Goal: Communication & Community: Answer question/provide support

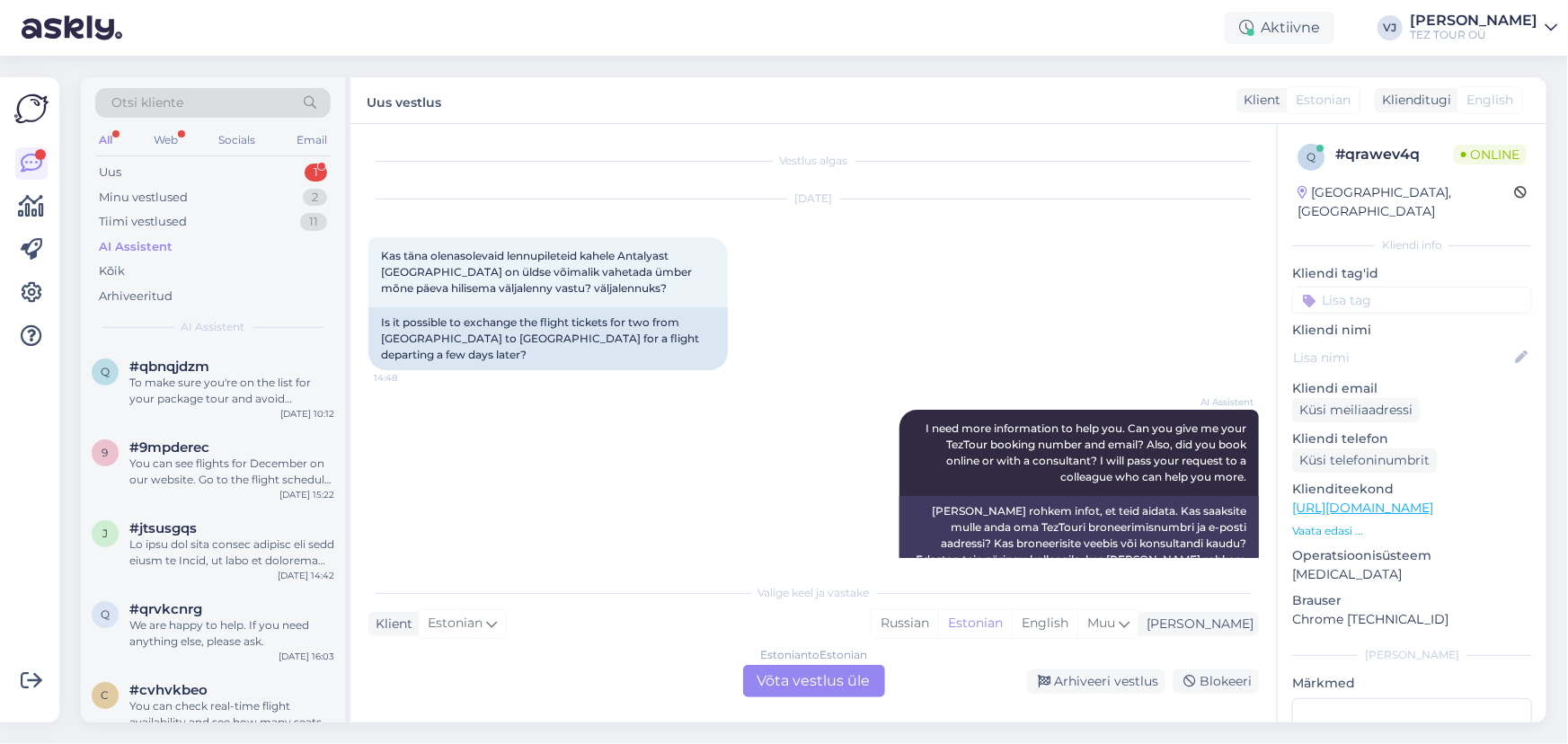
scroll to position [522, 0]
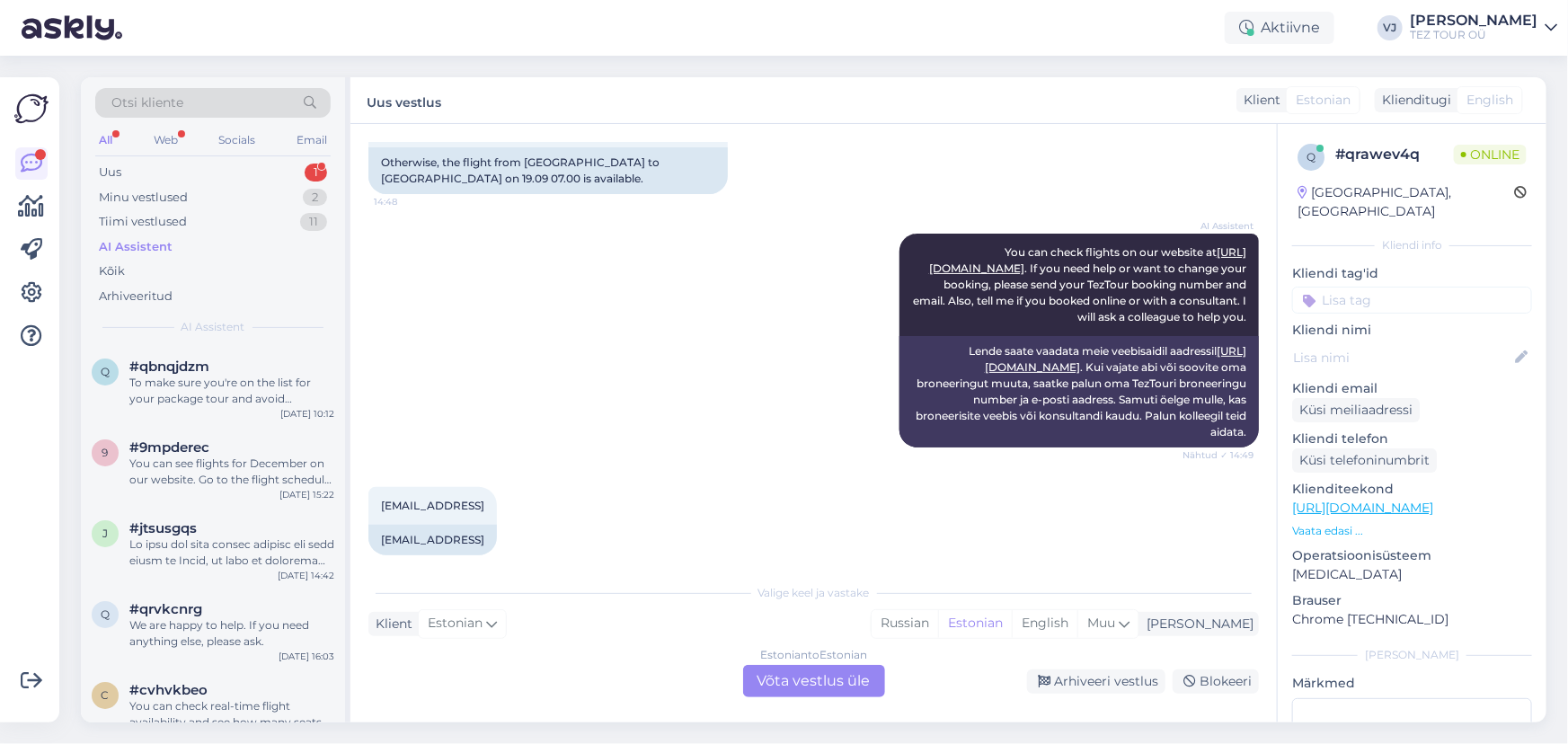
click at [862, 694] on div "Estonian to Estonian Võta vestlus üle" at bounding box center [813, 681] width 142 height 32
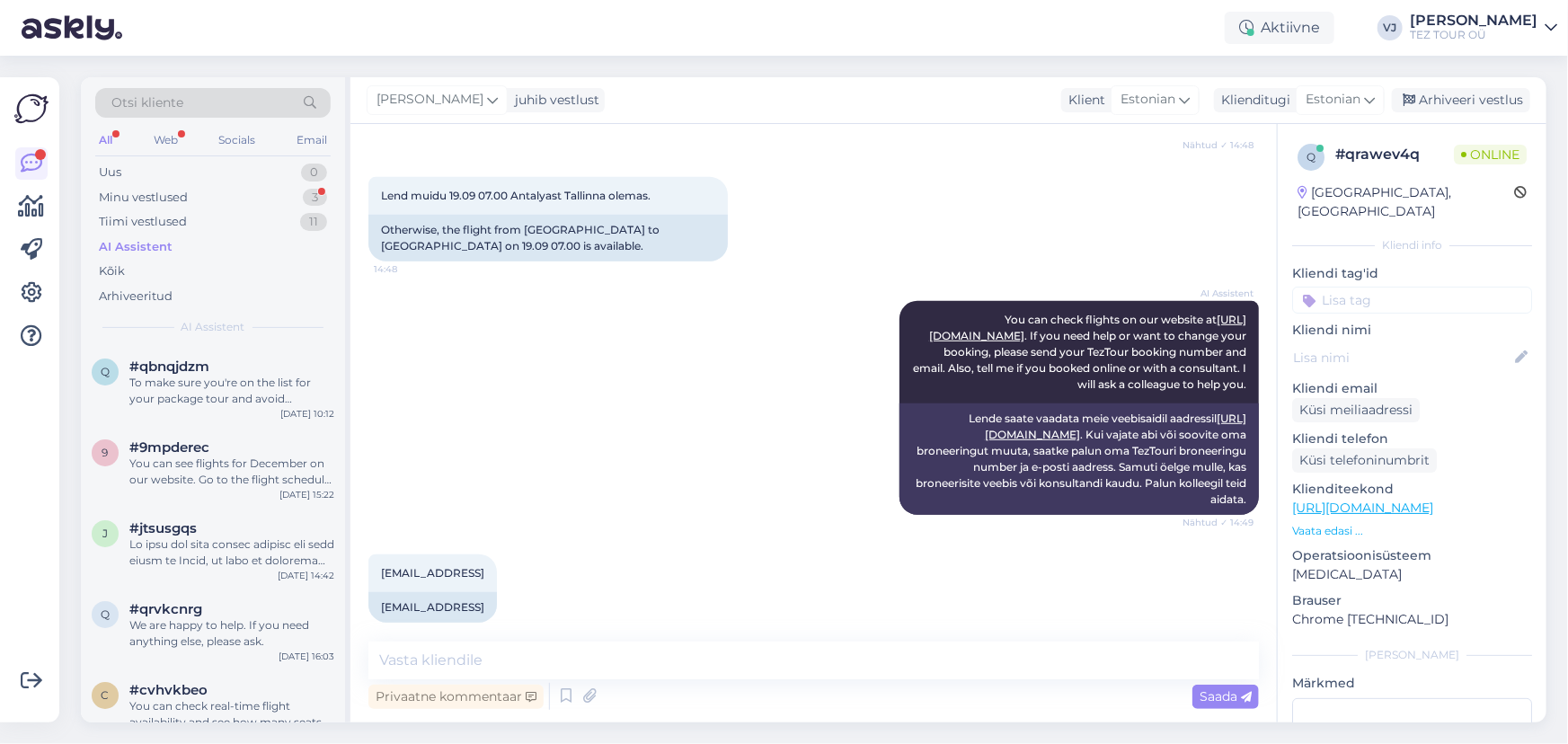
click at [1425, 287] on input at bounding box center [1411, 300] width 240 height 27
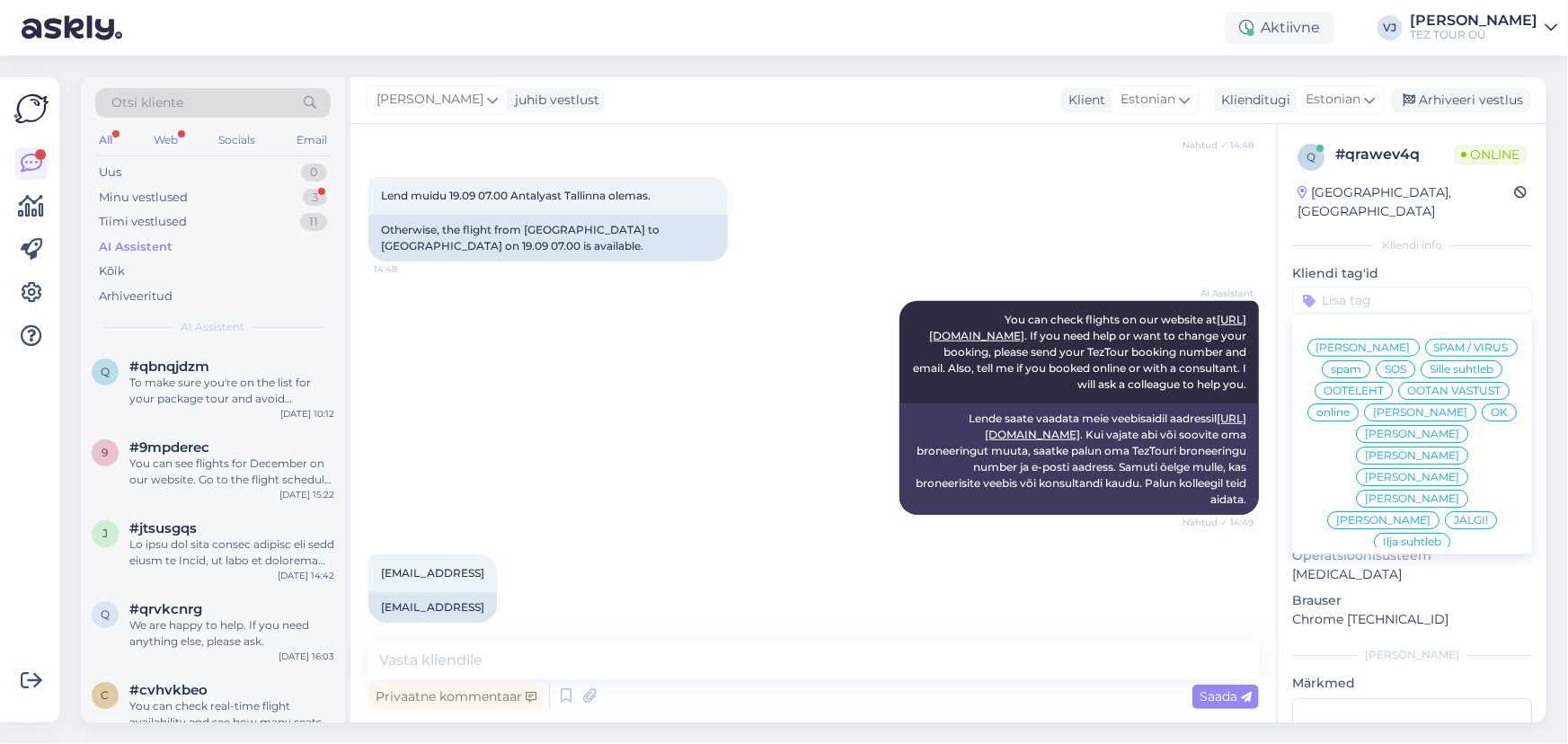
click at [1402, 339] on div "[PERSON_NAME]" at bounding box center [1363, 348] width 112 height 18
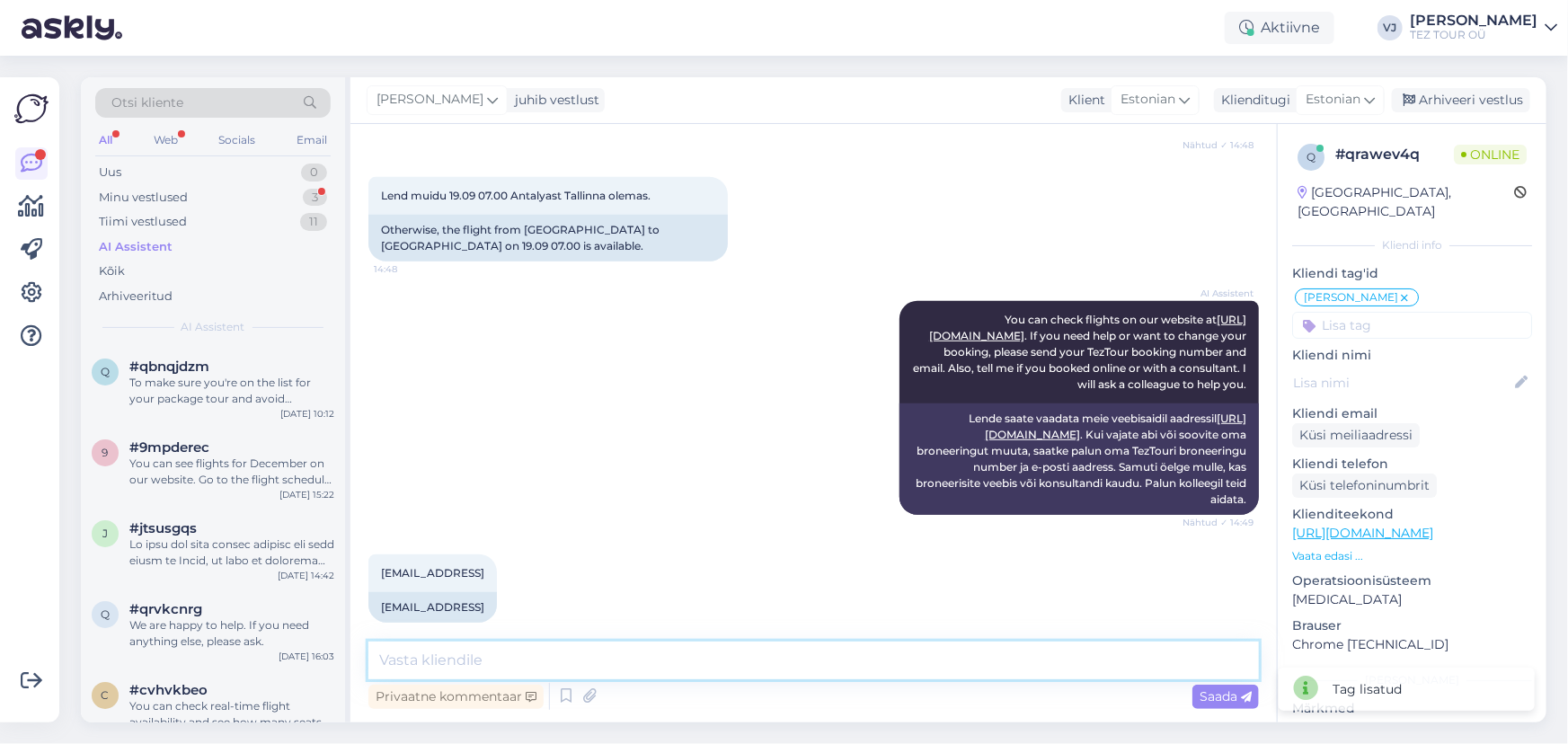
click at [517, 664] on textarea at bounding box center [814, 660] width 891 height 38
type textarea "Tere!"
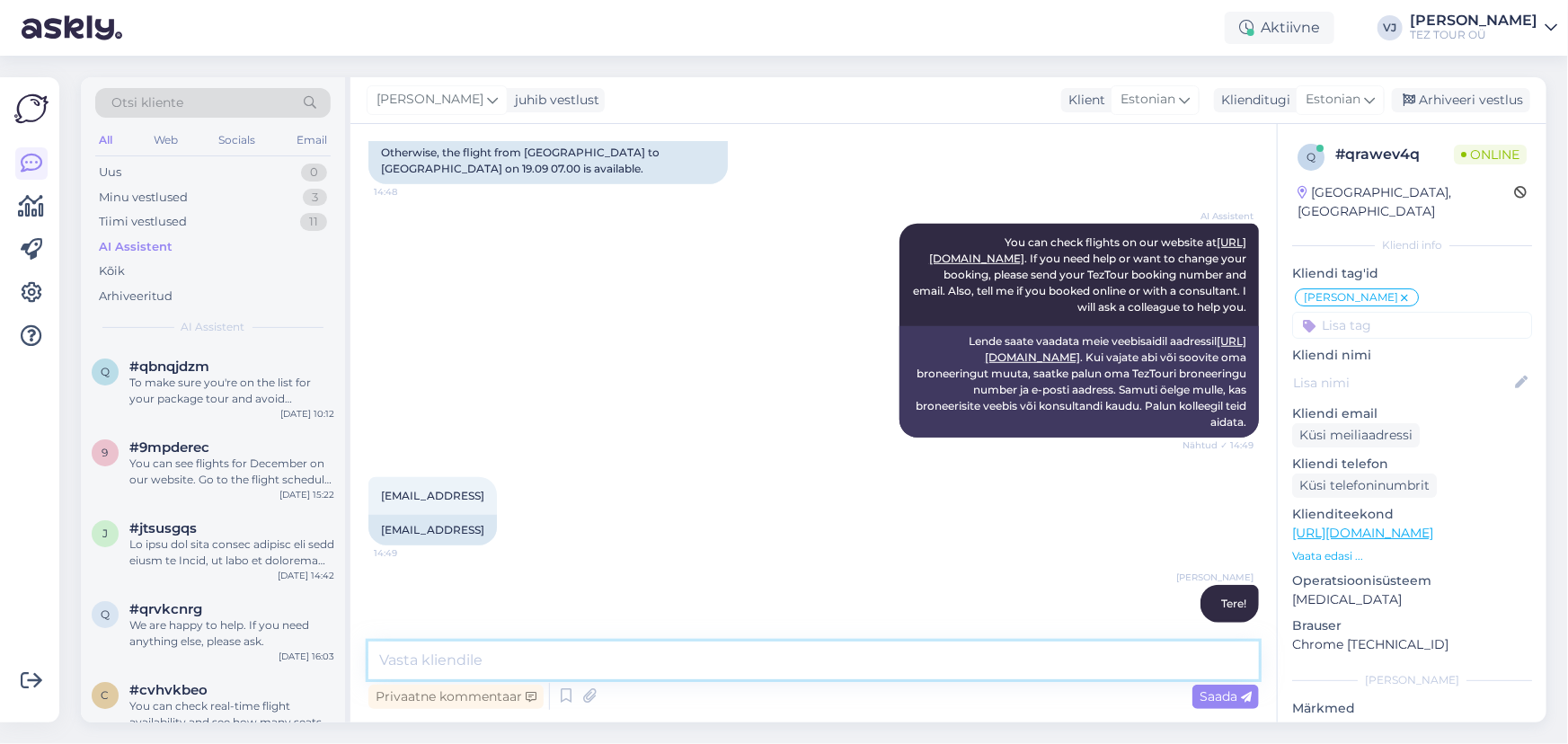
type textarea "B"
type textarea "Väljalend on täna?"
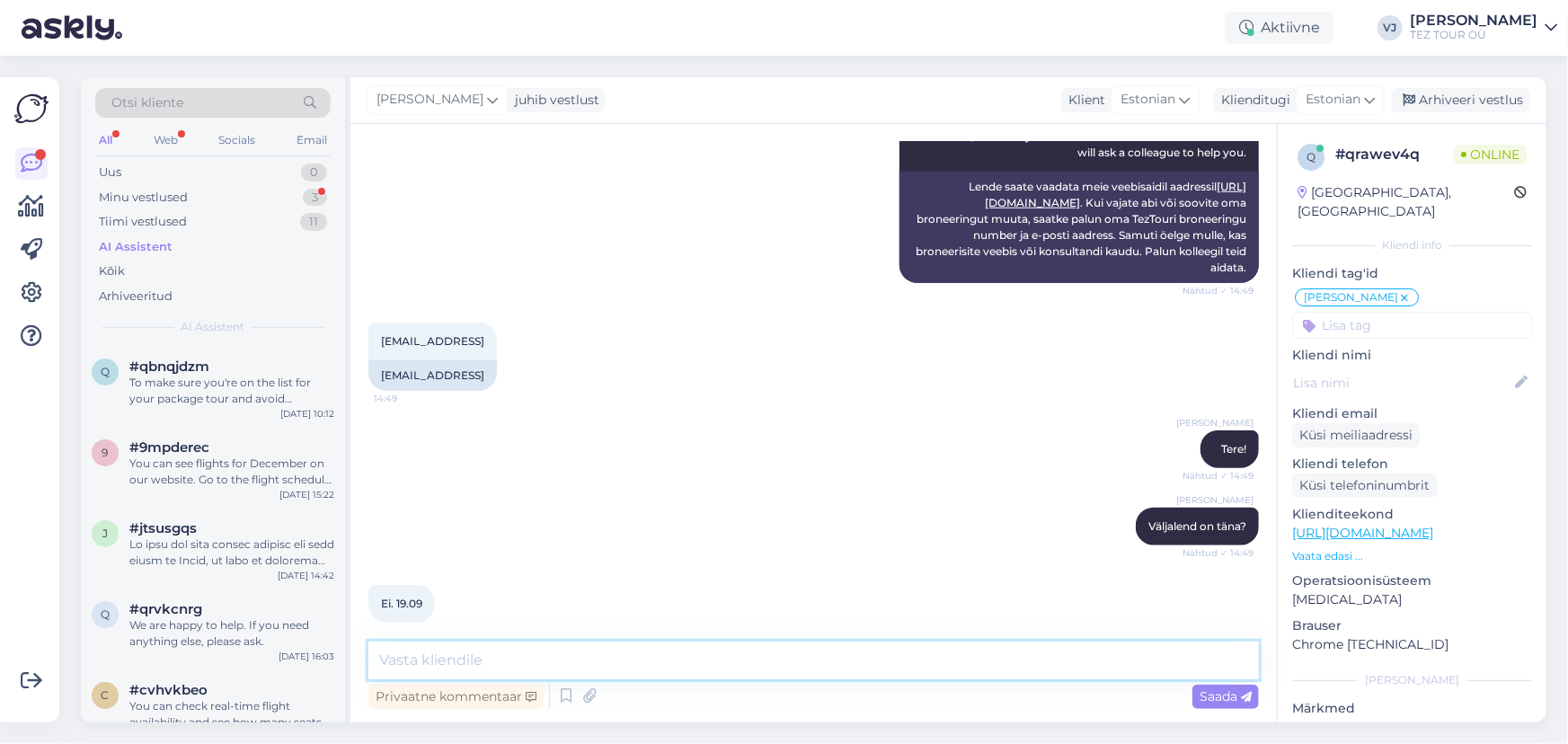
scroll to position [685, 0]
click at [624, 658] on textarea at bounding box center [814, 660] width 891 height 38
type textarea "Kas broneerisite haldurist või ONLINI-is iseseisvalt?"
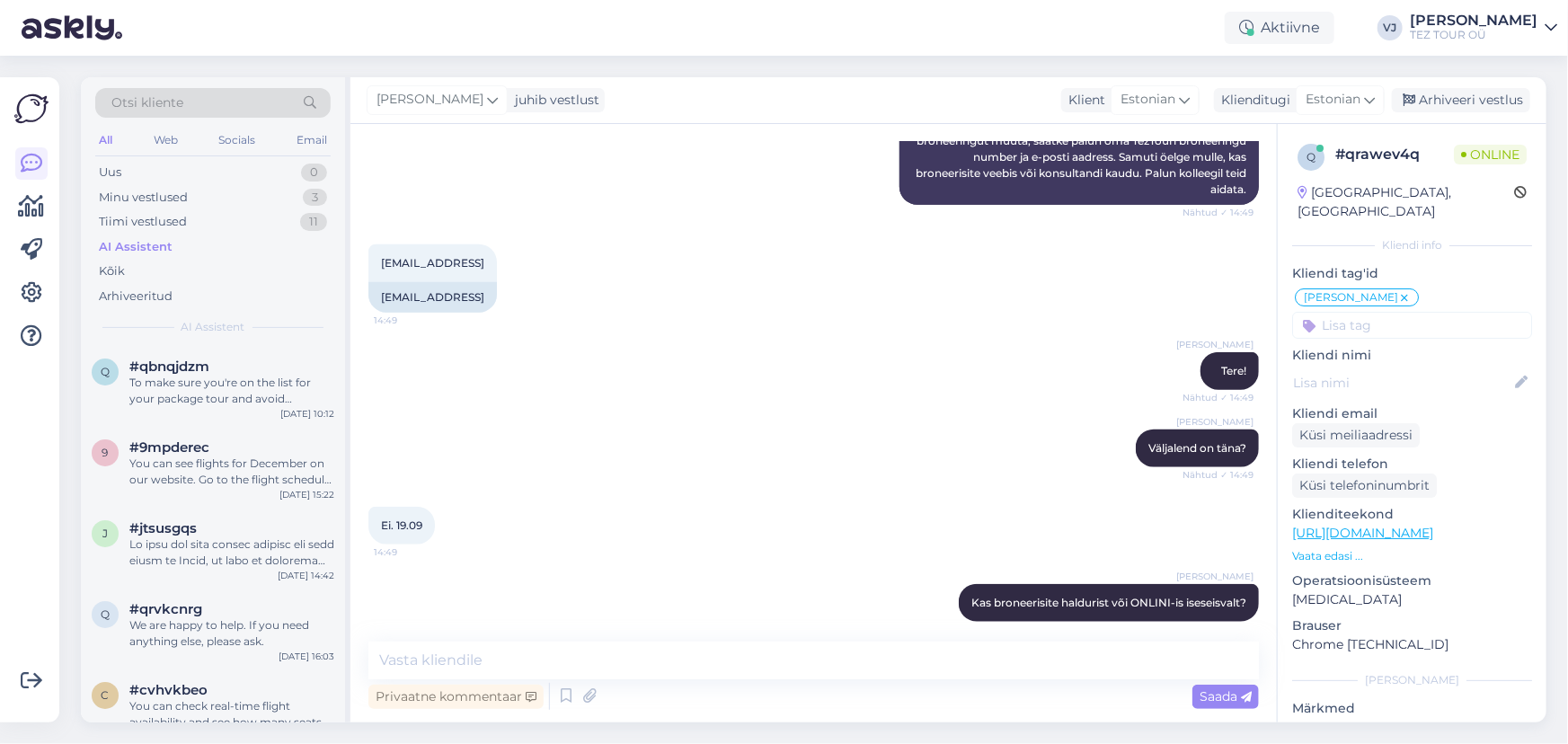
scroll to position [856, 0]
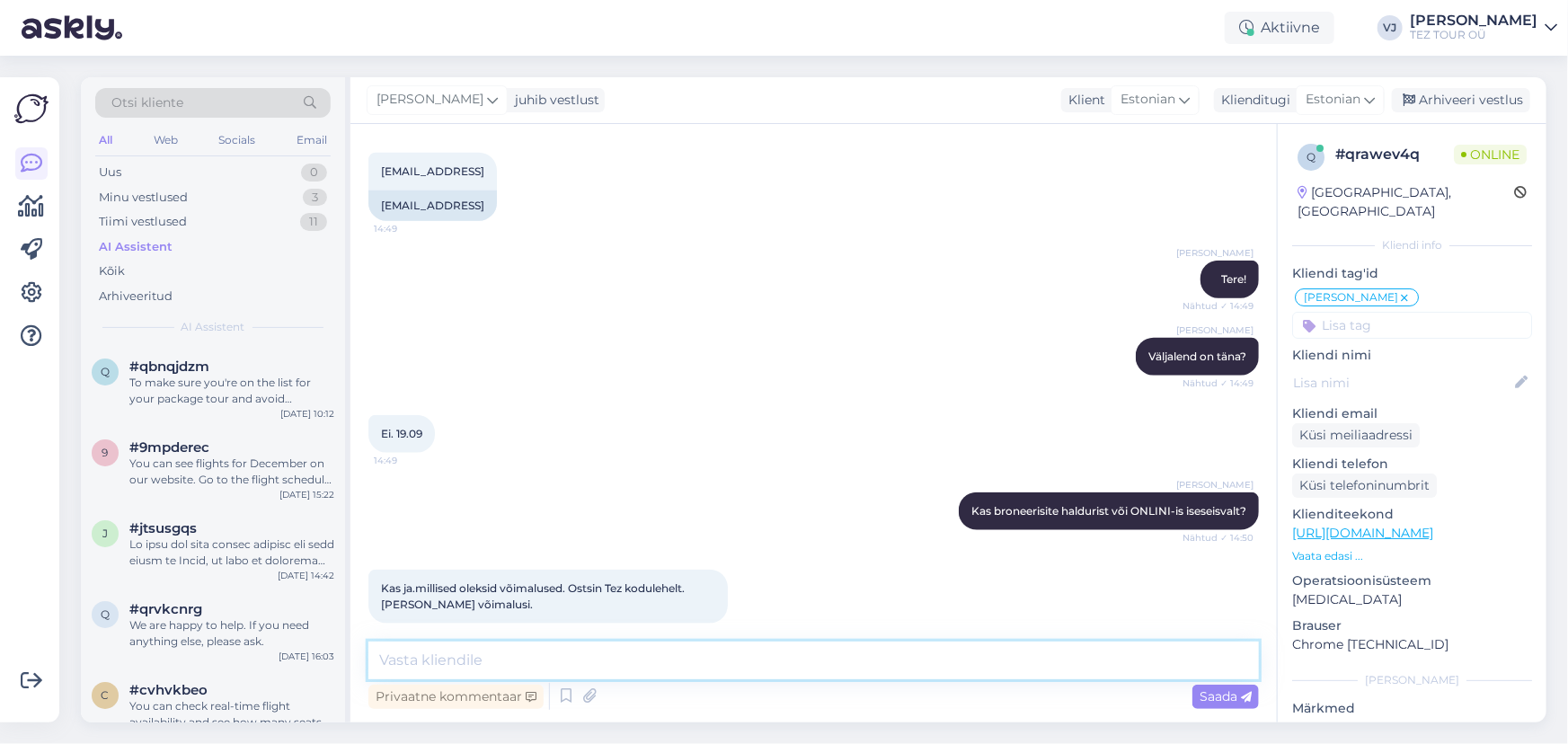
click at [557, 665] on textarea at bounding box center [814, 660] width 891 height 38
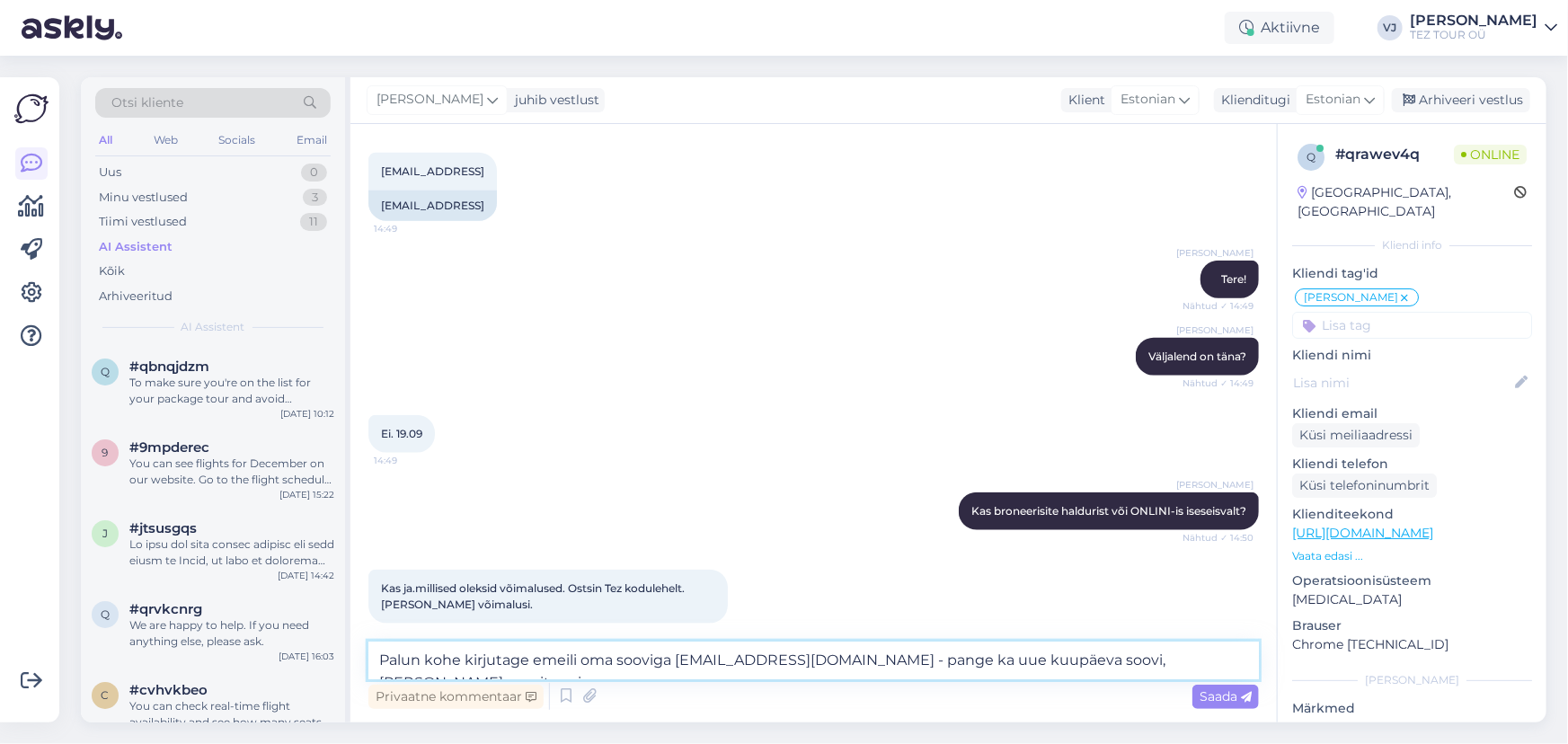
type textarea "Palun kohe kirjutage emeili oma sooviga [EMAIL_ADDRESS][DOMAIN_NAME] - pange ka…"
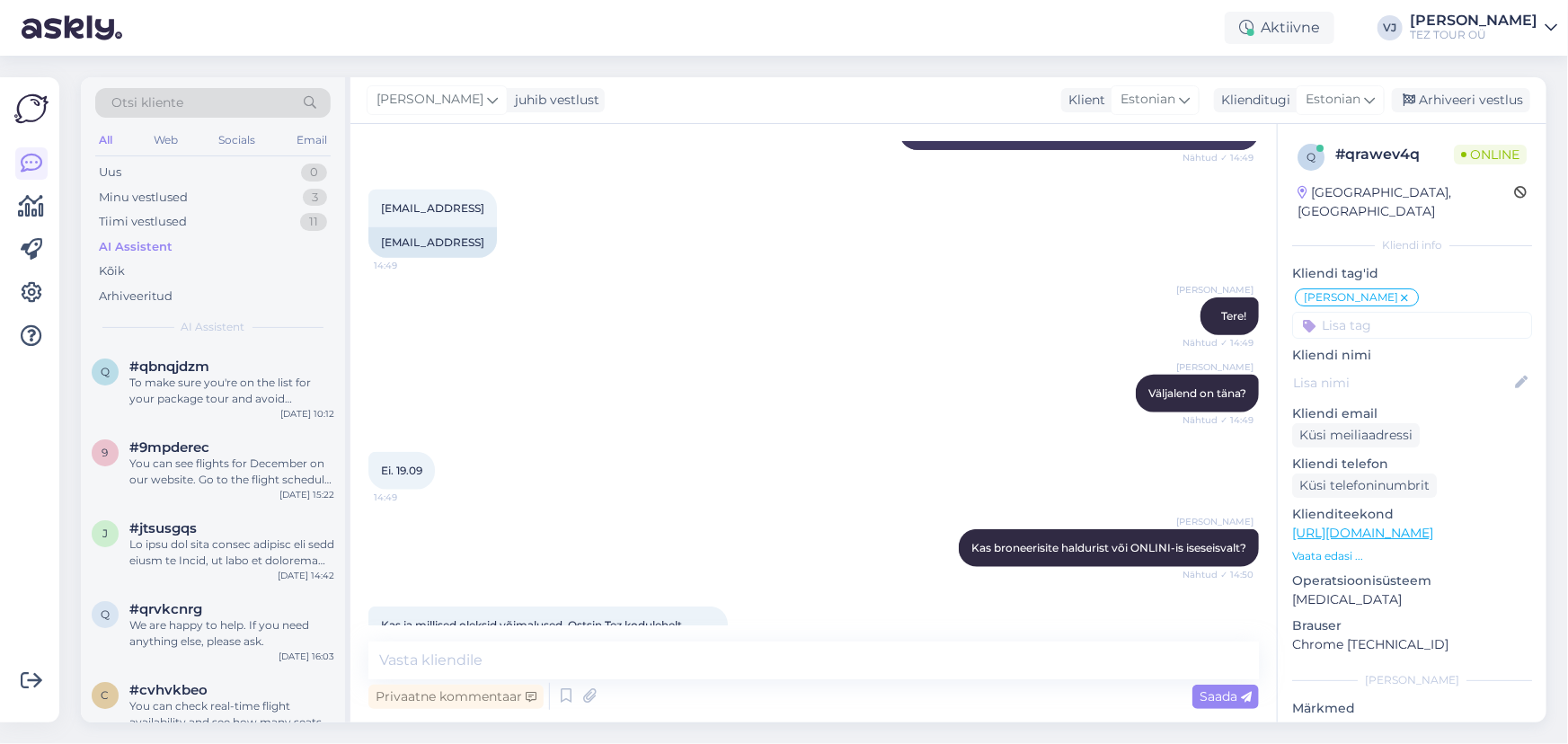
scroll to position [1042, 0]
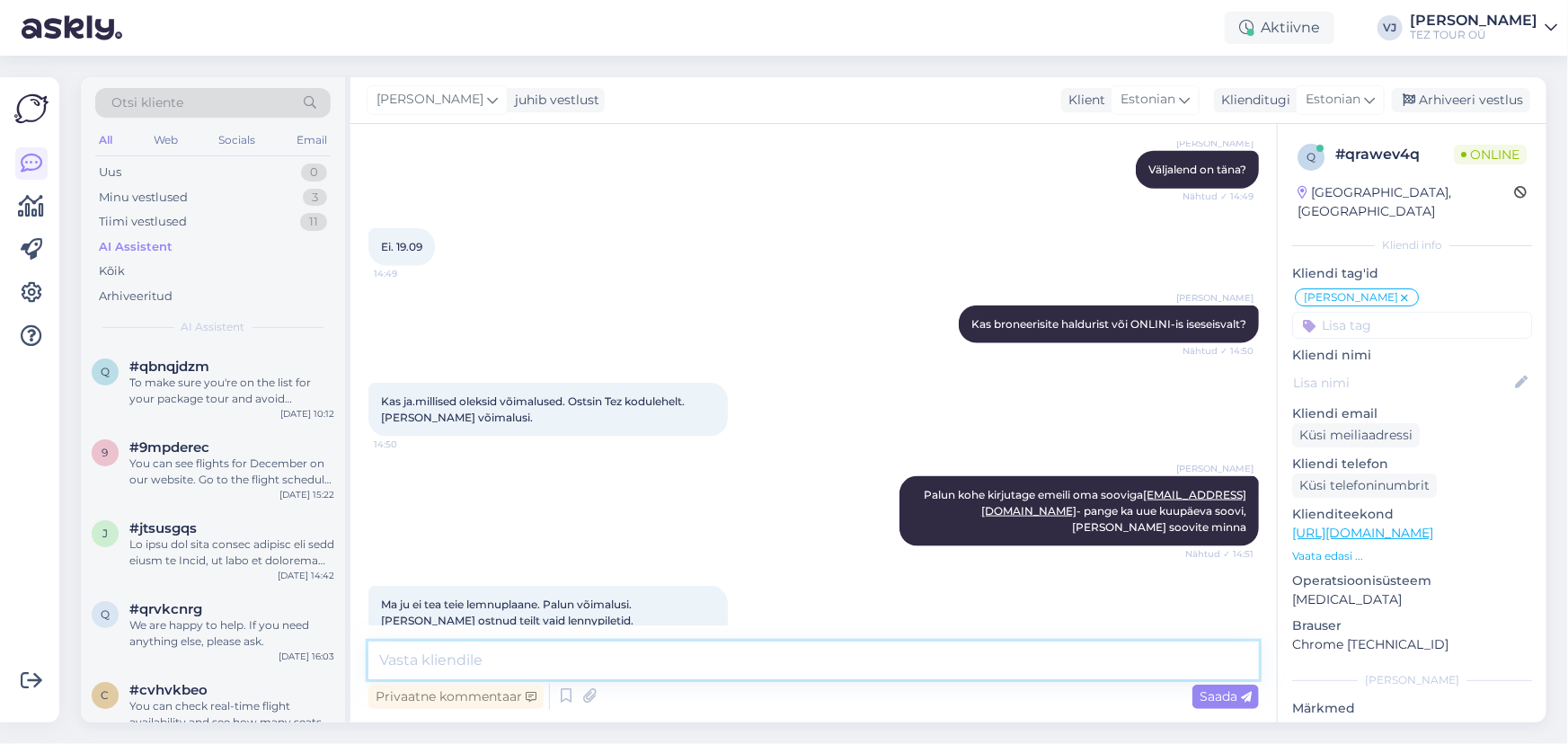
click at [589, 661] on textarea at bounding box center [814, 660] width 891 height 38
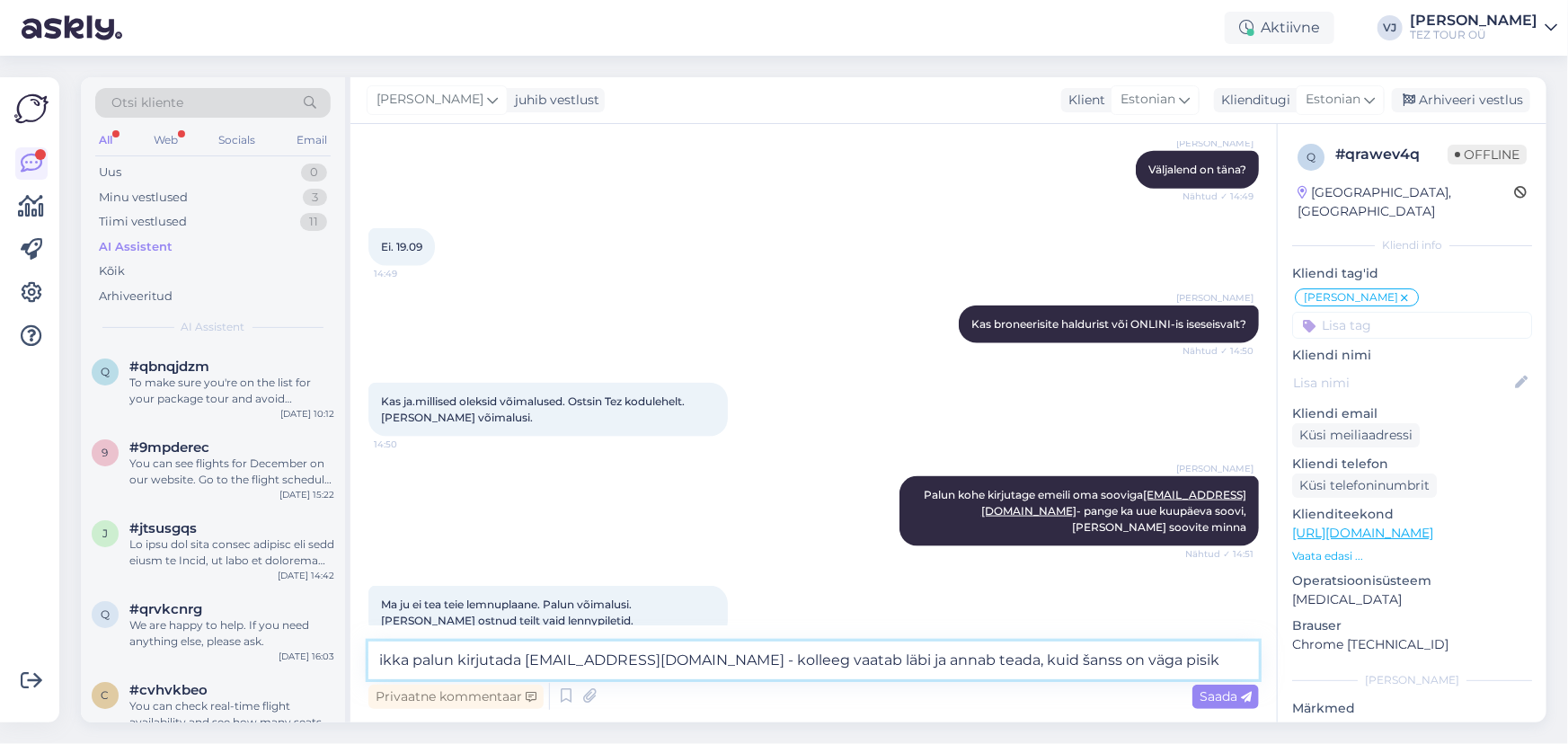
type textarea "ikka palun kirjutada [EMAIL_ADDRESS][DOMAIN_NAME] - kolleeg vaatab läbi ja anna…"
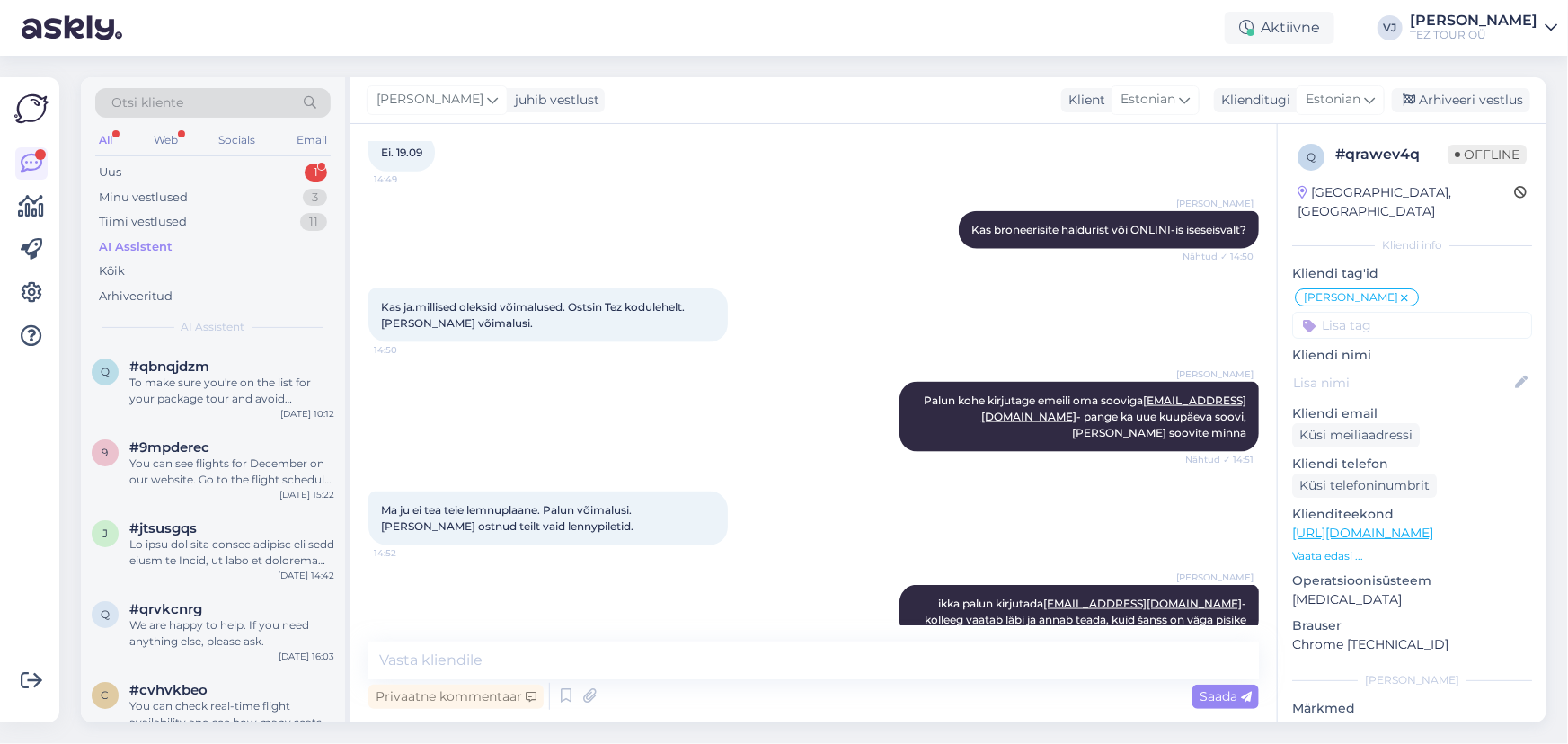
scroll to position [230, 0]
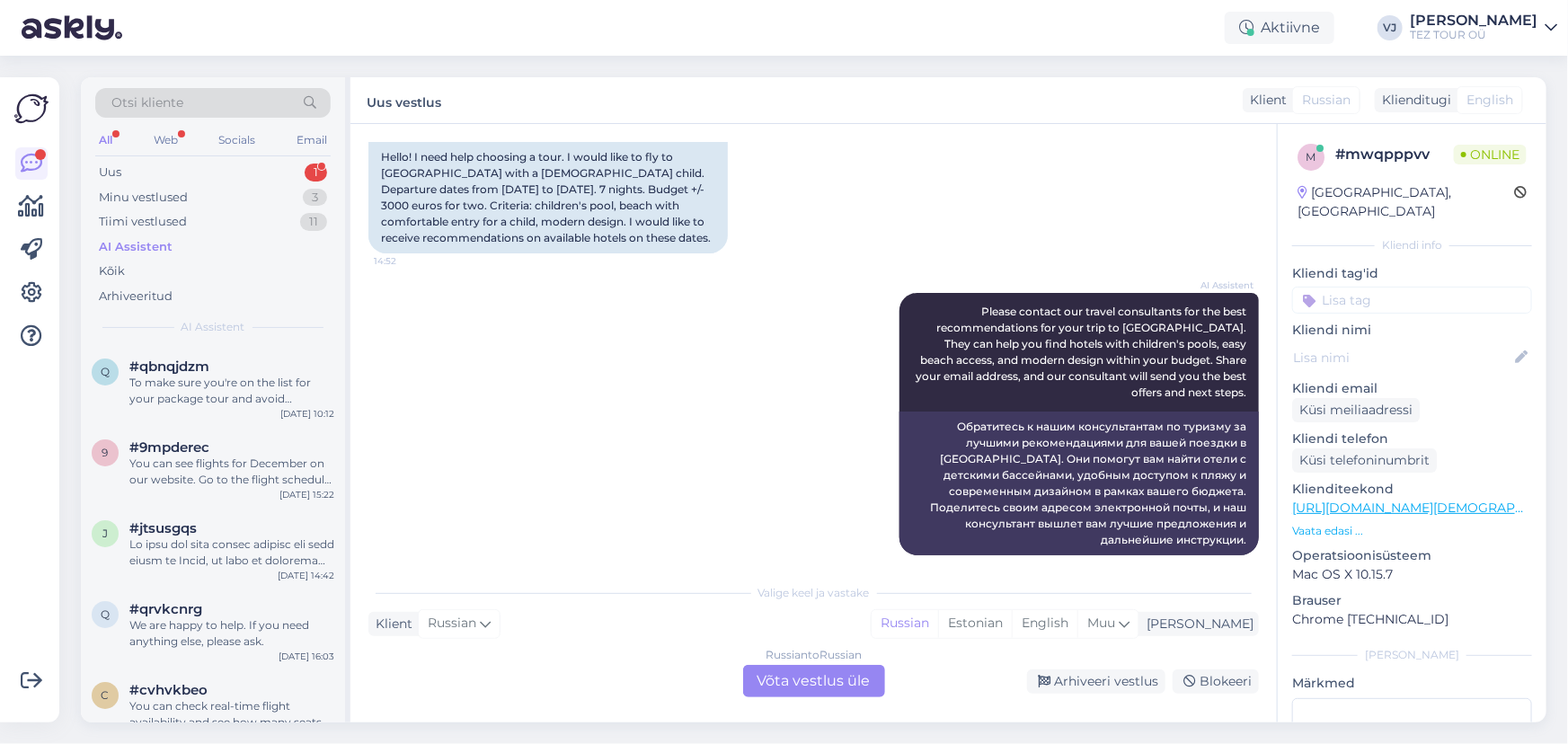
click at [795, 680] on div "Russian to Russian Võta vestlus üle" at bounding box center [813, 681] width 142 height 32
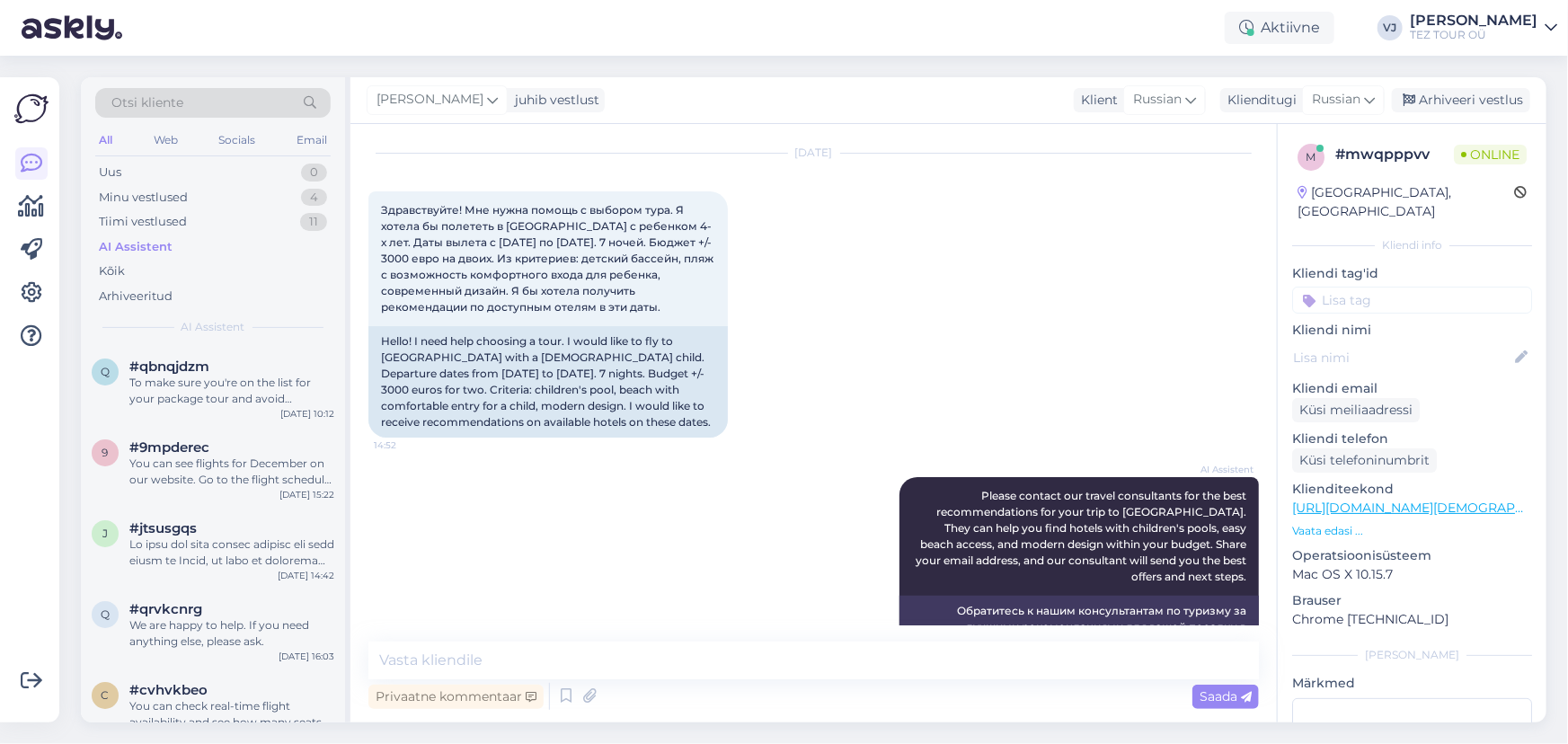
scroll to position [0, 0]
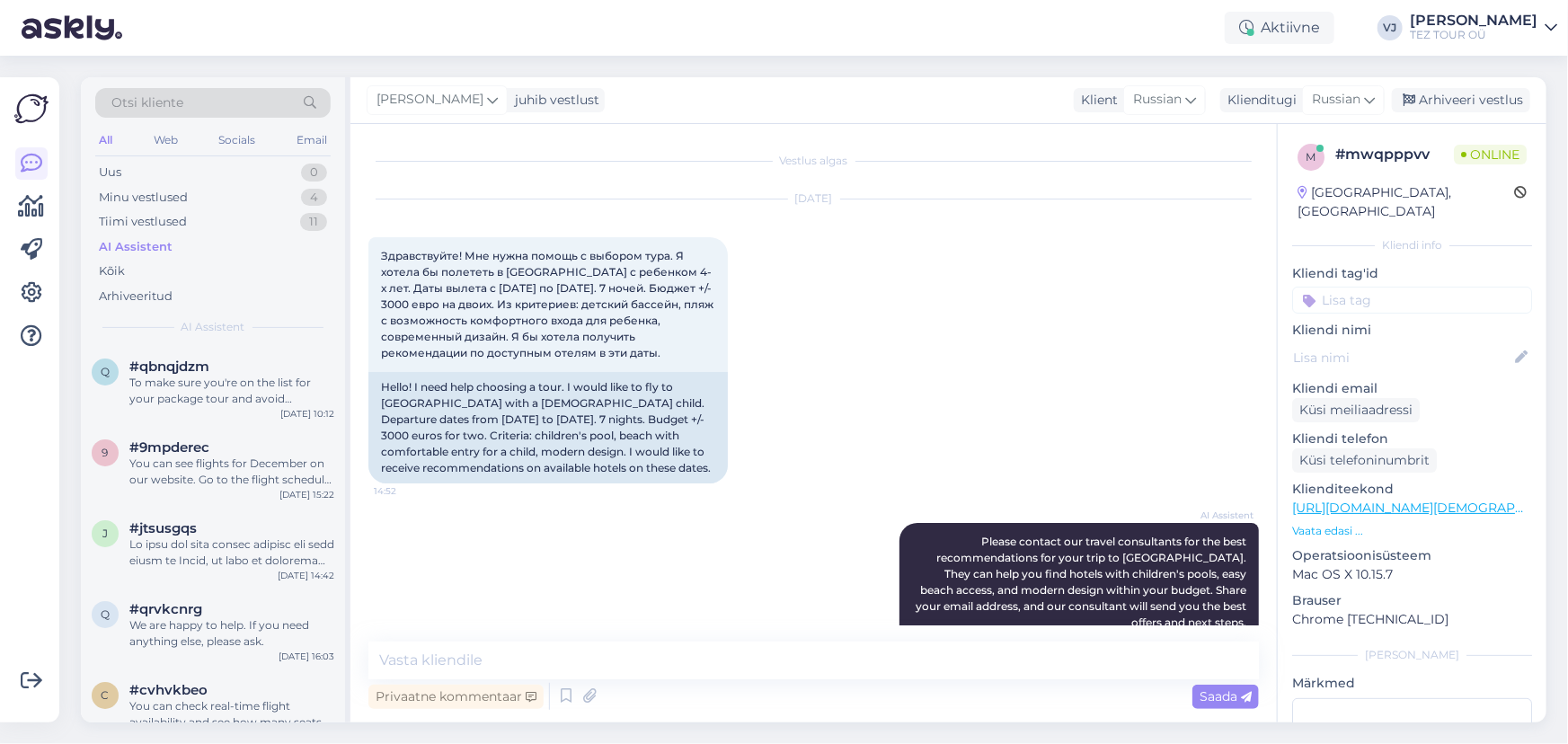
click at [1406, 289] on input at bounding box center [1411, 300] width 240 height 27
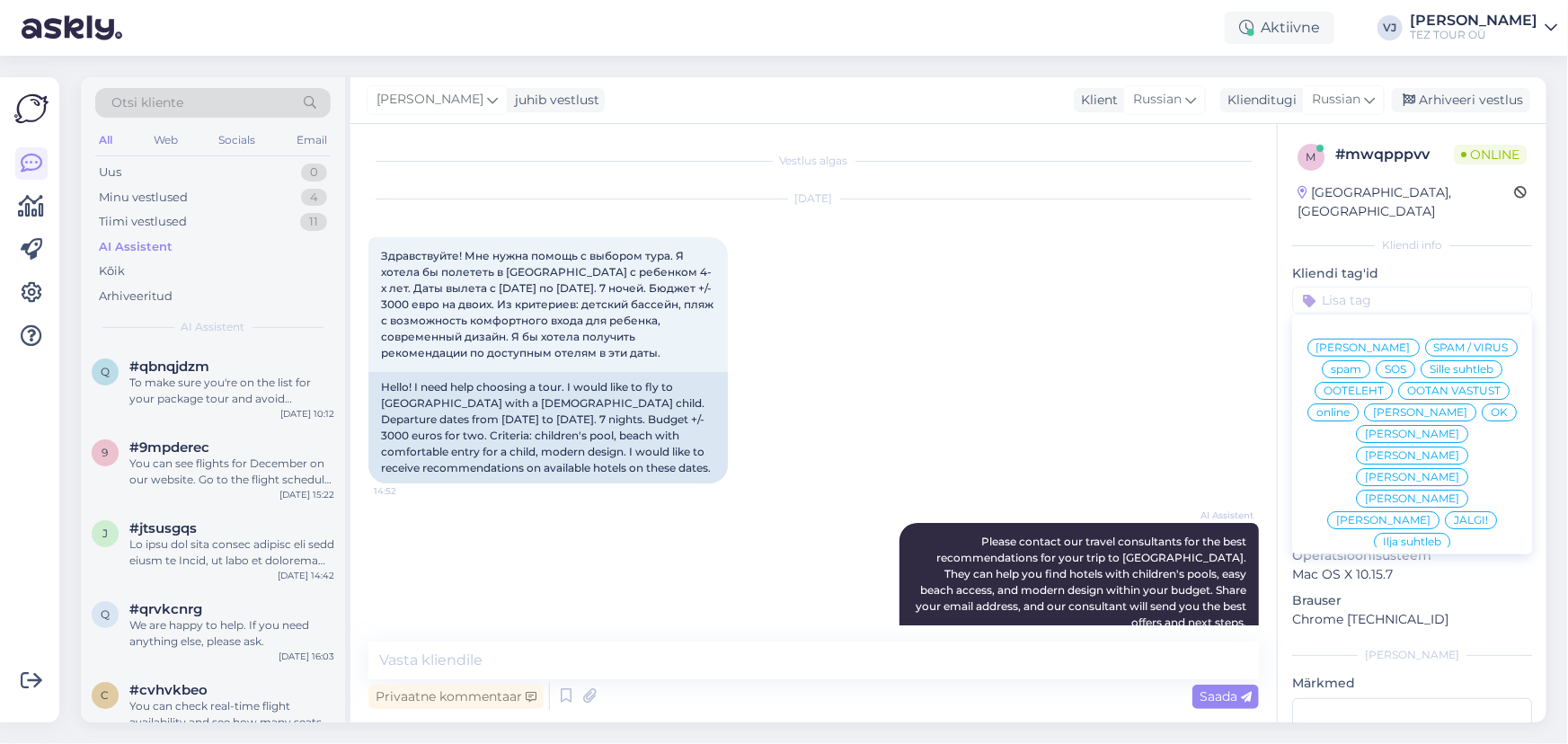
click at [1407, 342] on span "[PERSON_NAME]" at bounding box center [1363, 347] width 94 height 10
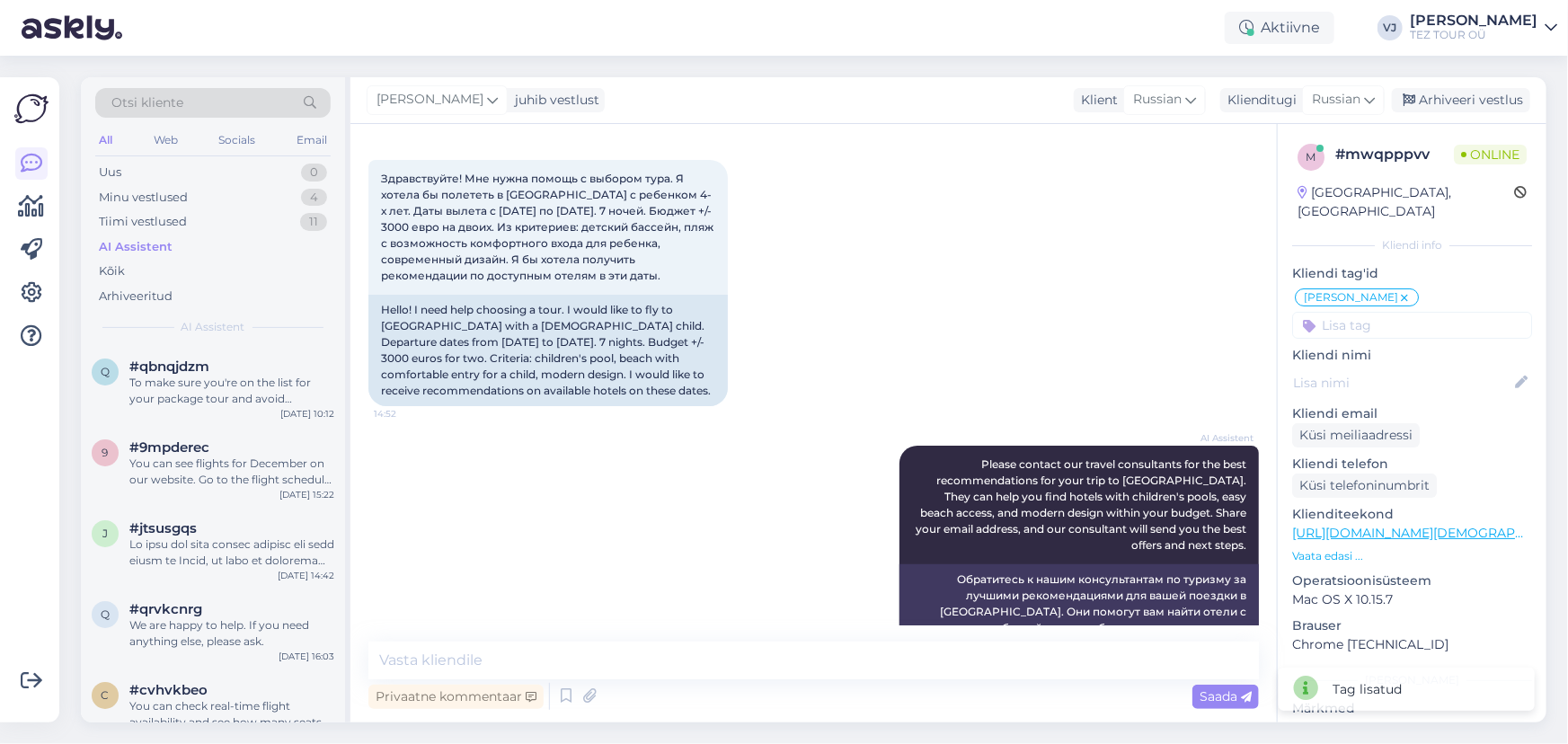
scroll to position [162, 0]
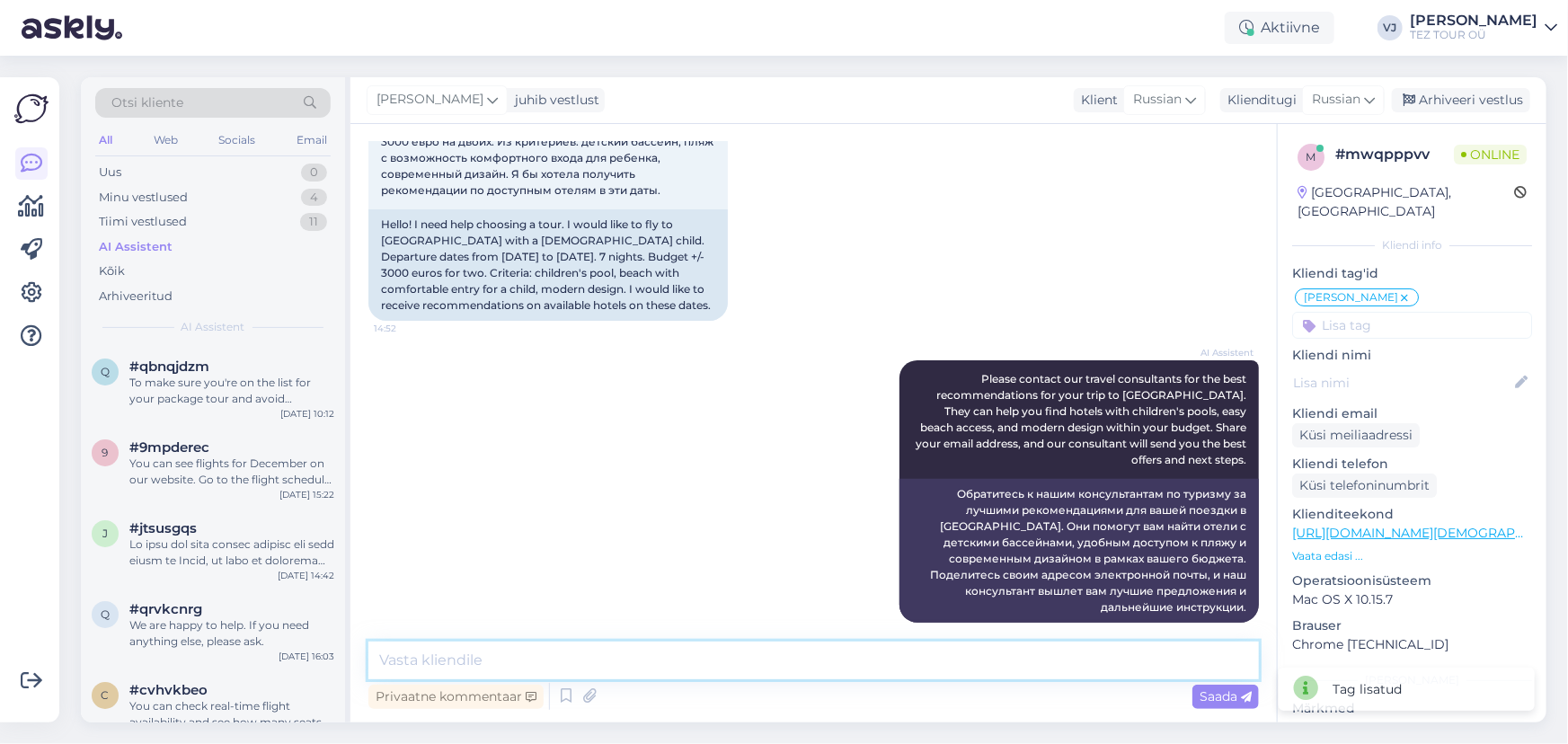
click at [567, 658] on textarea at bounding box center [814, 660] width 891 height 38
type textarea "Добрый день!"
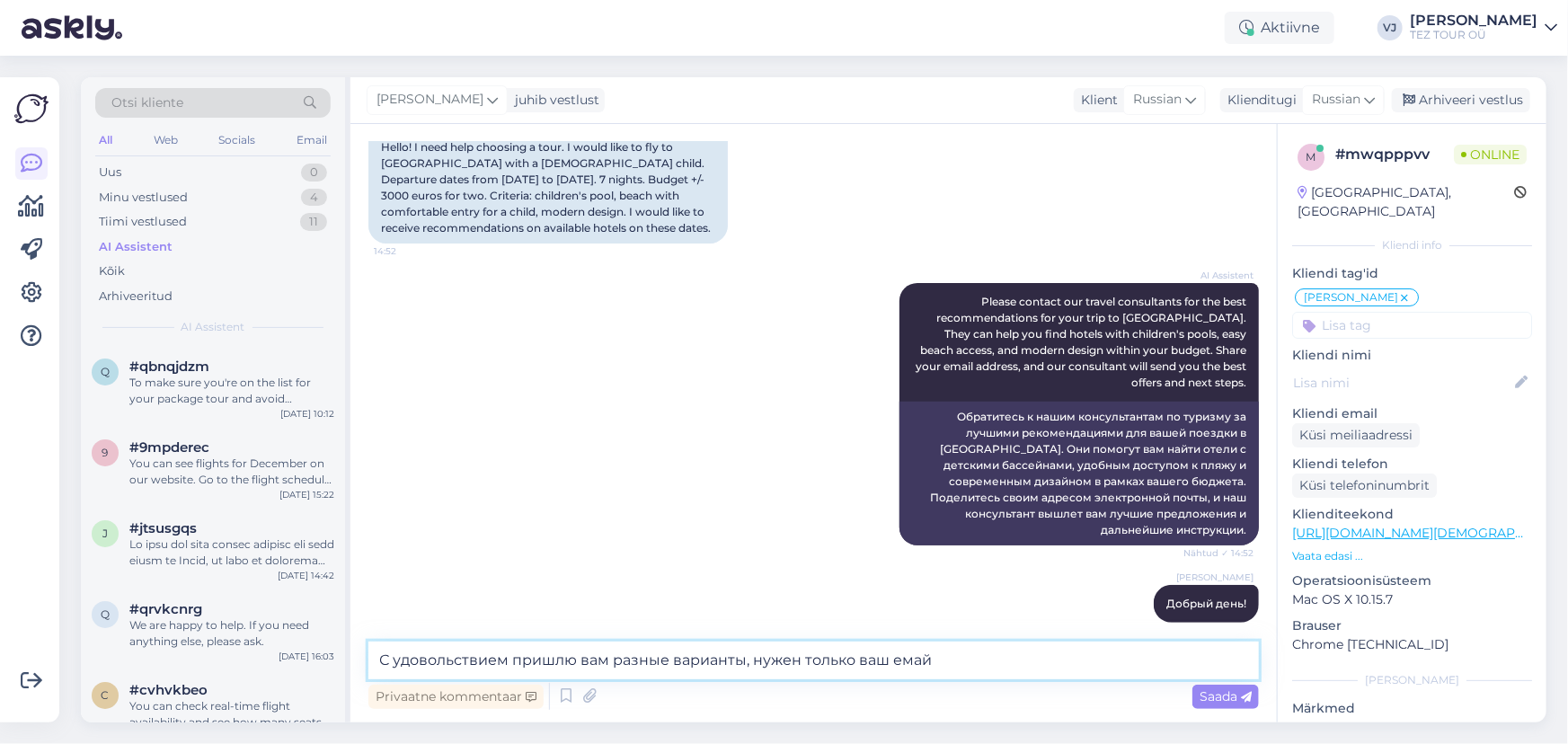
type textarea "С удовольствием пришлю вам разные варианты, нужен только ваш емайл"
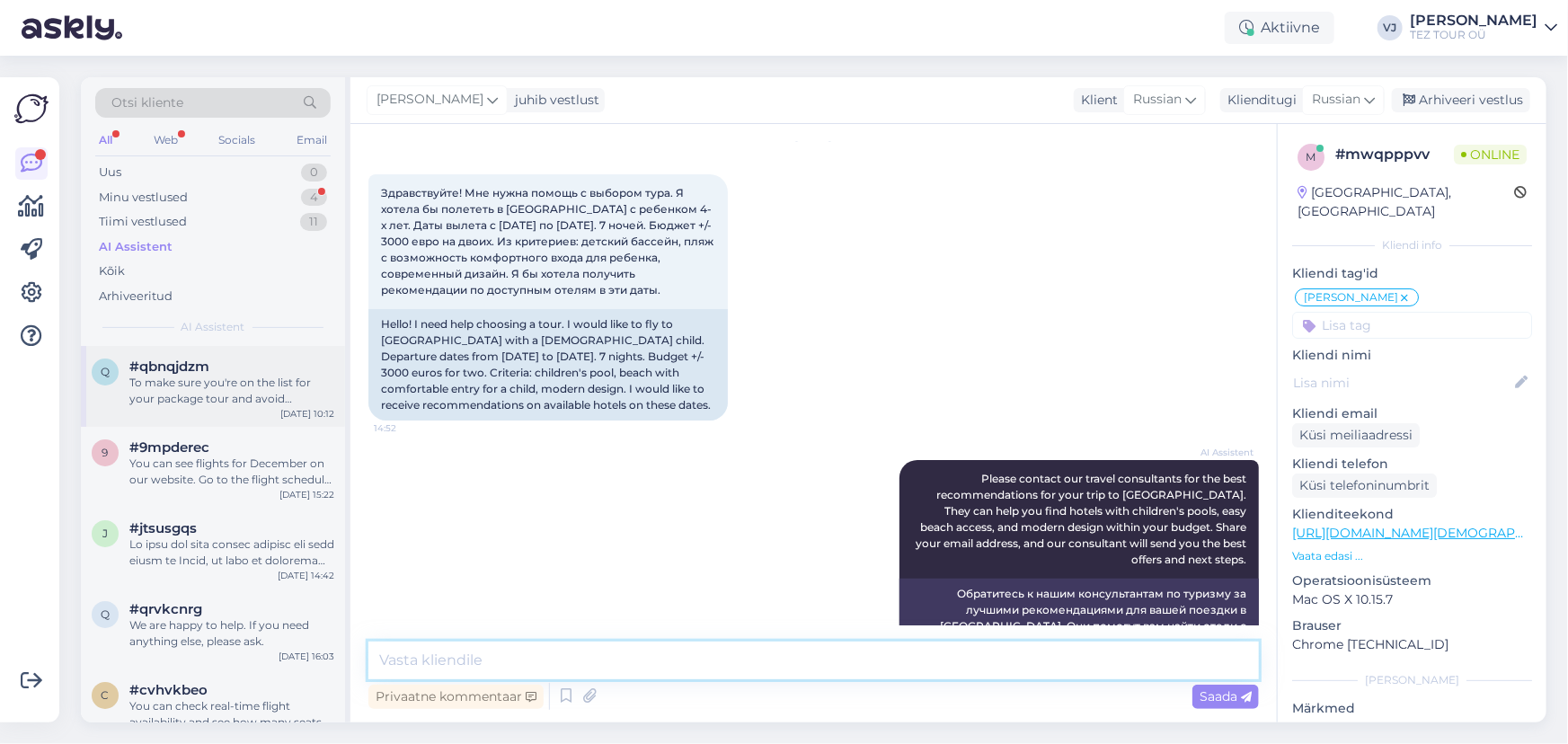
scroll to position [410, 0]
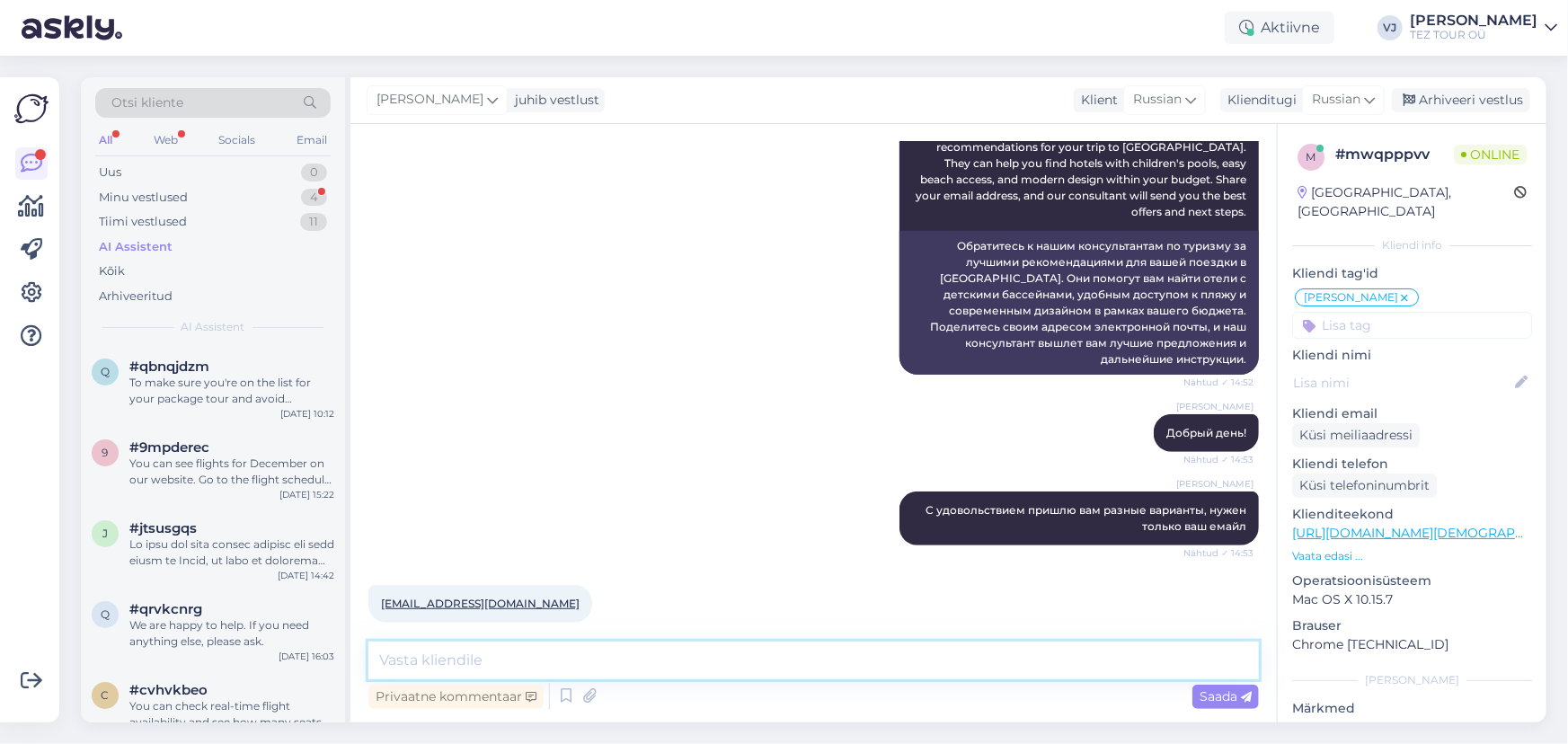
click at [484, 669] on textarea at bounding box center [814, 660] width 891 height 38
type textarea "спасибо - скоро пршлю предложения и помогу далее с бронированием"
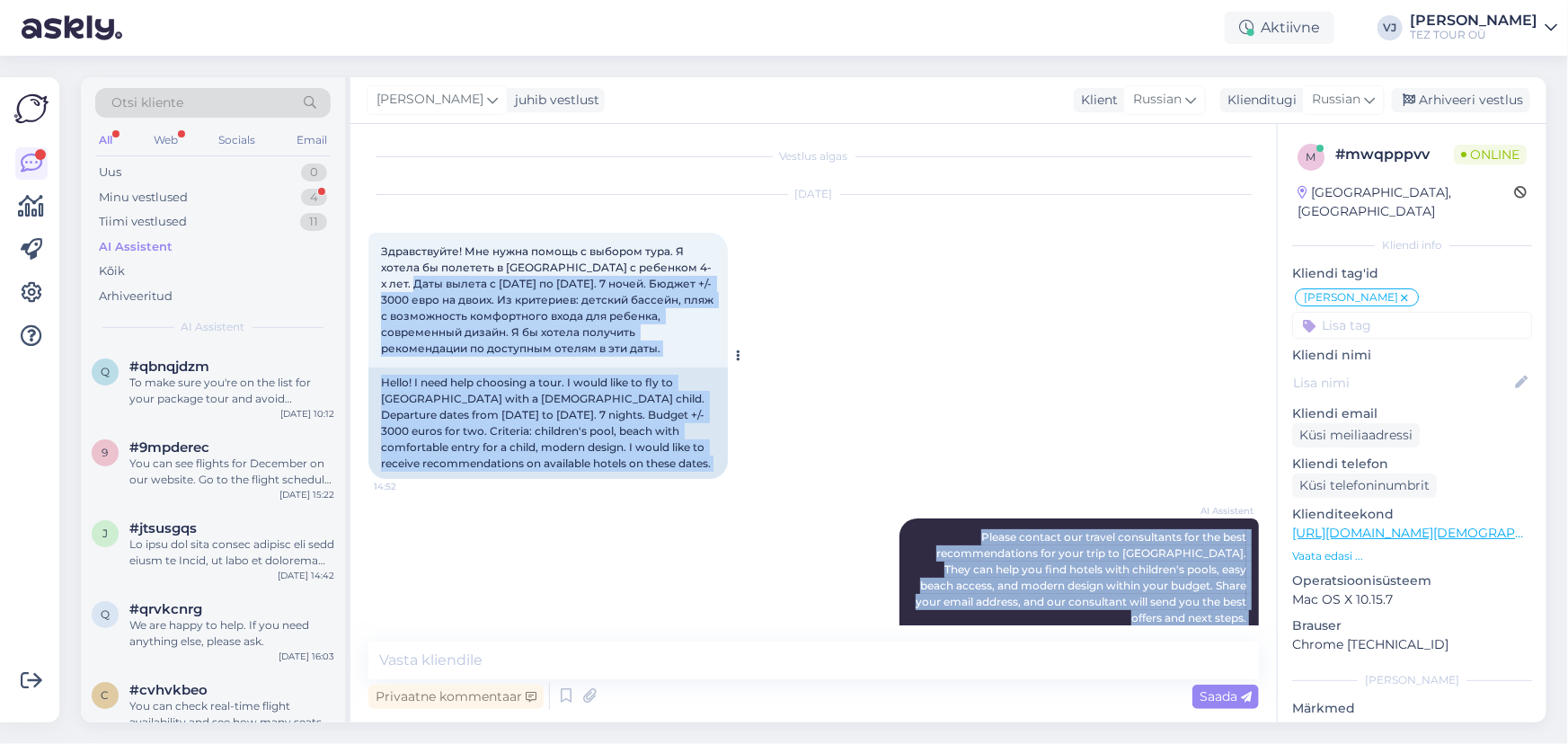
scroll to position [0, 0]
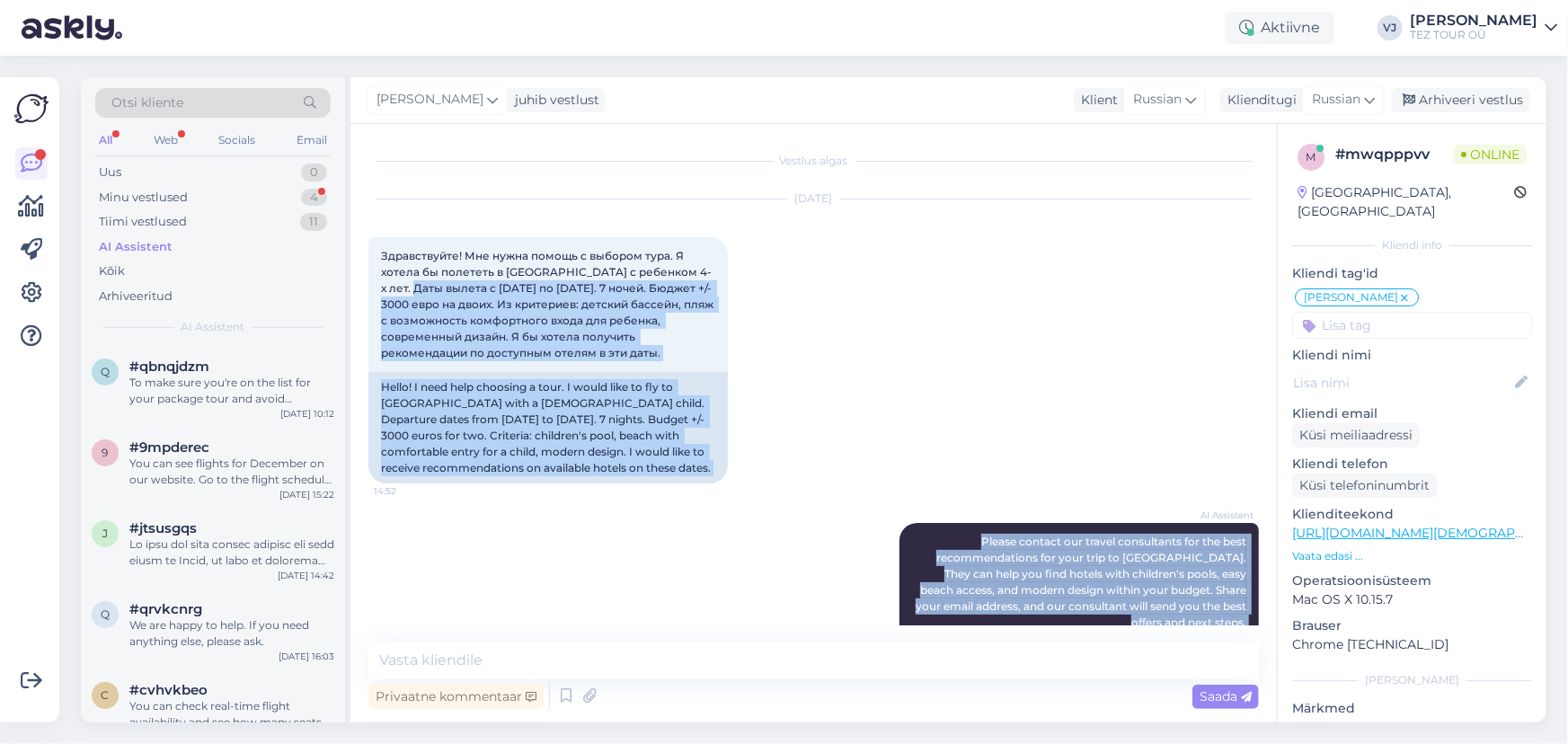
drag, startPoint x: 513, startPoint y: 601, endPoint x: 377, endPoint y: 215, distance: 409.3
click at [377, 215] on div "Vestlus algas [DATE] Здравствуйте! Мне нужна помощь с выбором тура. Я хотела бы…" at bounding box center [822, 383] width 907 height 484
copy div "Loremipsumdo! Sit ametc adipis e seddoei temp. I utlabo et dolorema a Enimad m …"
